Goal: Find specific page/section

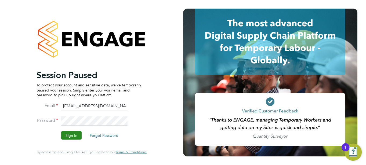
click at [68, 137] on button "Sign In" at bounding box center [71, 135] width 20 height 9
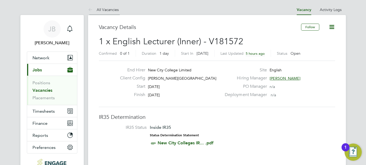
click at [89, 11] on icon at bounding box center [91, 10] width 7 height 7
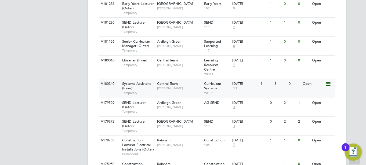
scroll to position [241, 0]
click at [185, 82] on div "Central Team Kirsty Hanmore" at bounding box center [179, 86] width 47 height 14
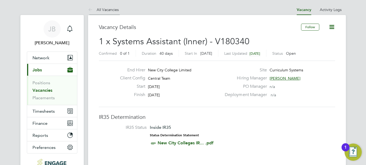
click at [91, 12] on icon at bounding box center [91, 10] width 7 height 7
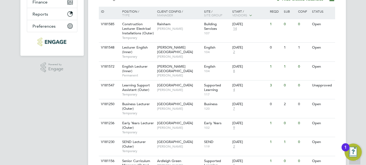
scroll to position [135, 0]
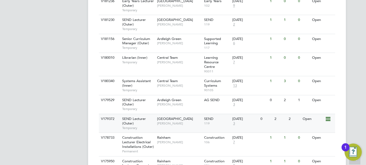
click at [163, 120] on span "Epping Forest Campus" at bounding box center [175, 119] width 36 height 5
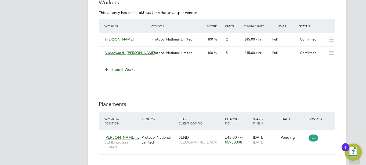
scroll to position [984, 0]
